Goal: Find specific page/section: Find specific page/section

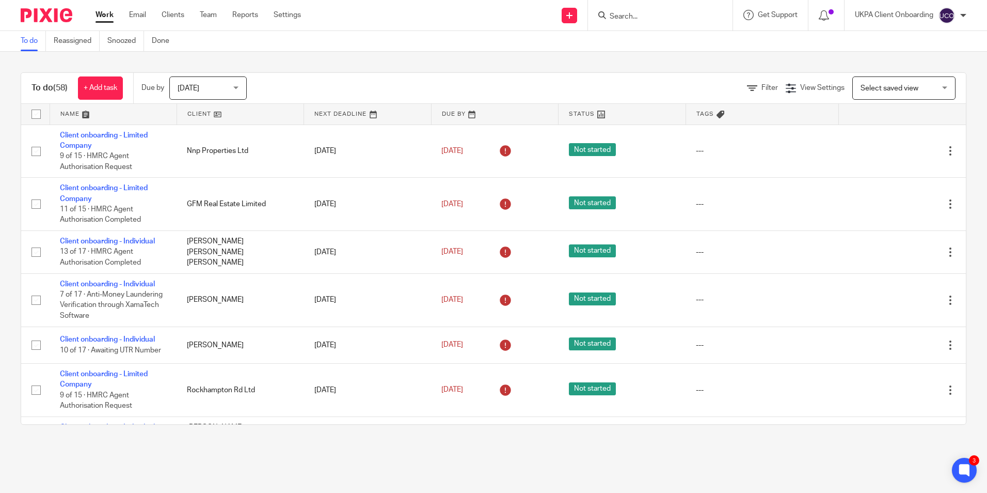
click at [641, 19] on input "Search" at bounding box center [655, 16] width 93 height 9
paste input "[EMAIL_ADDRESS][DOMAIN_NAME]"
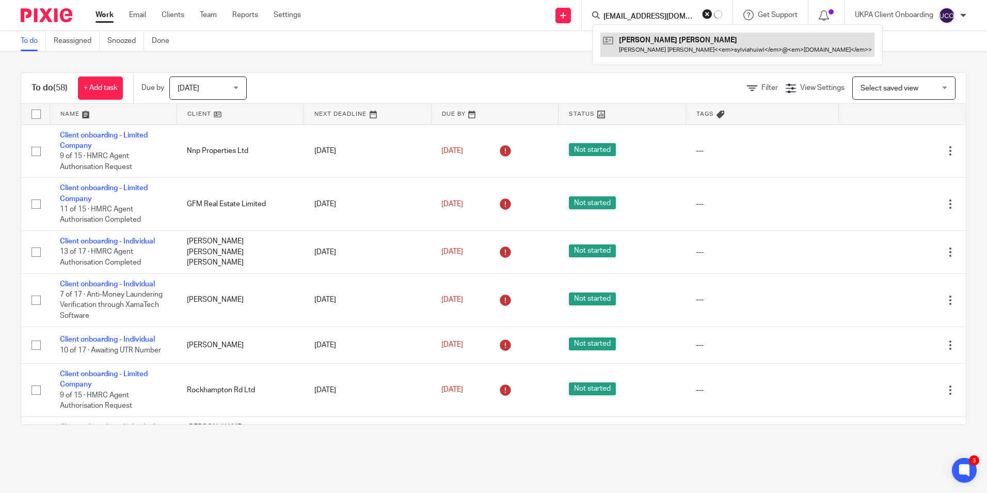
type input "[EMAIL_ADDRESS][DOMAIN_NAME]"
click at [659, 49] on link at bounding box center [710, 45] width 207 height 24
click at [643, 42] on link at bounding box center [710, 45] width 207 height 24
